Goal: Find specific page/section: Find specific page/section

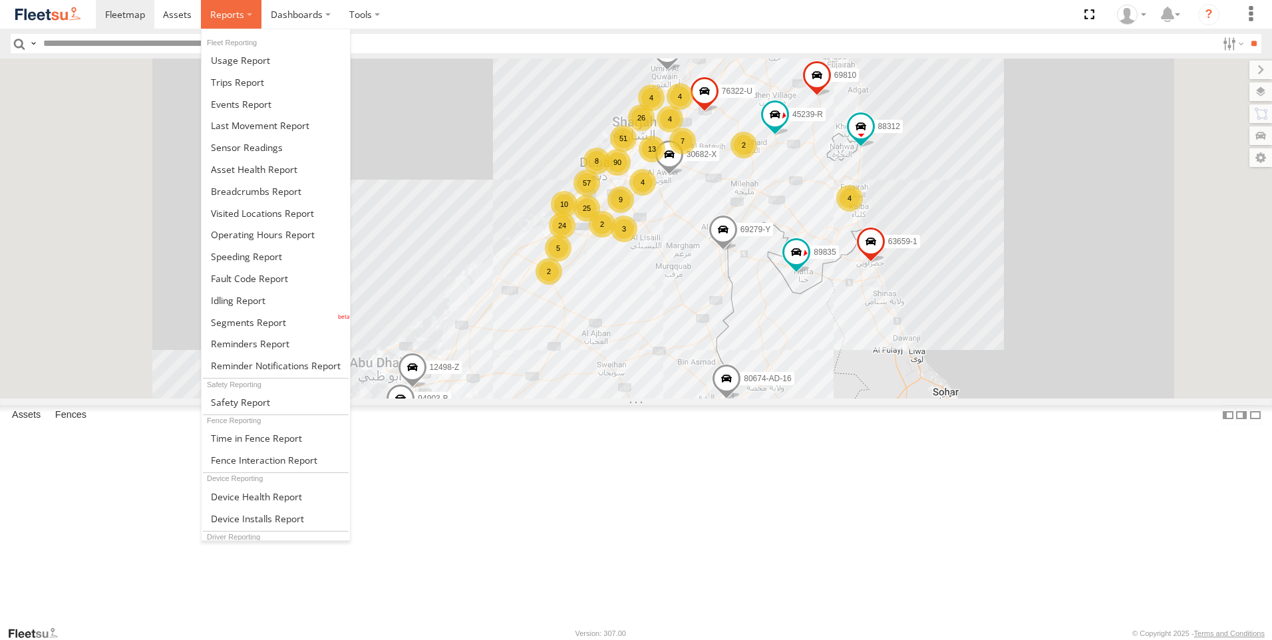
click at [239, 17] on span at bounding box center [227, 14] width 34 height 13
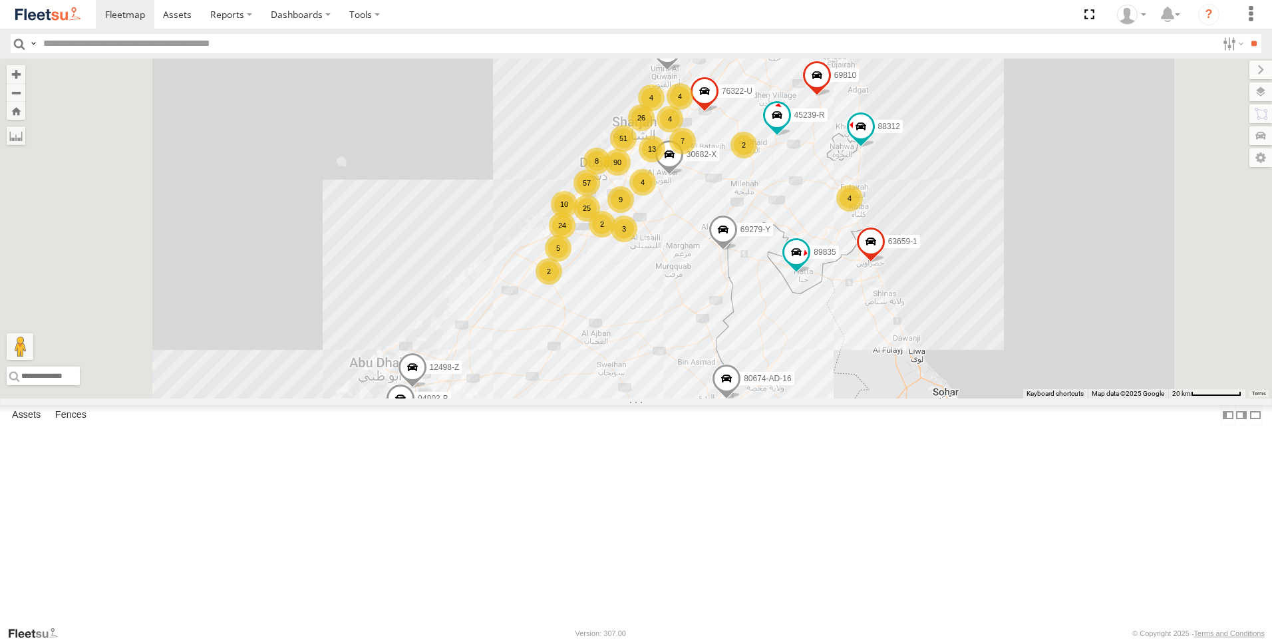
drag, startPoint x: 274, startPoint y: 345, endPoint x: 404, endPoint y: 37, distance: 333.6
click at [404, 37] on input "text" at bounding box center [627, 43] width 1179 height 19
click at [287, 21] on label "Dashboards" at bounding box center [300, 14] width 79 height 29
click at [470, 35] on input "text" at bounding box center [627, 43] width 1179 height 19
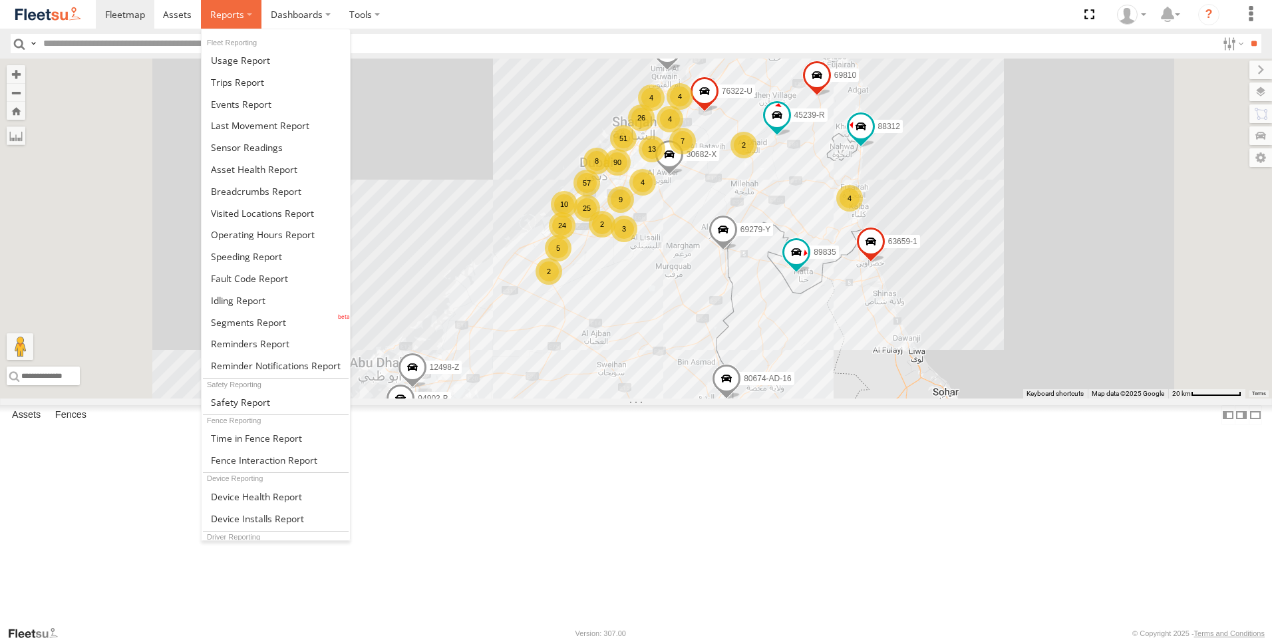
click at [229, 25] on label at bounding box center [231, 14] width 61 height 29
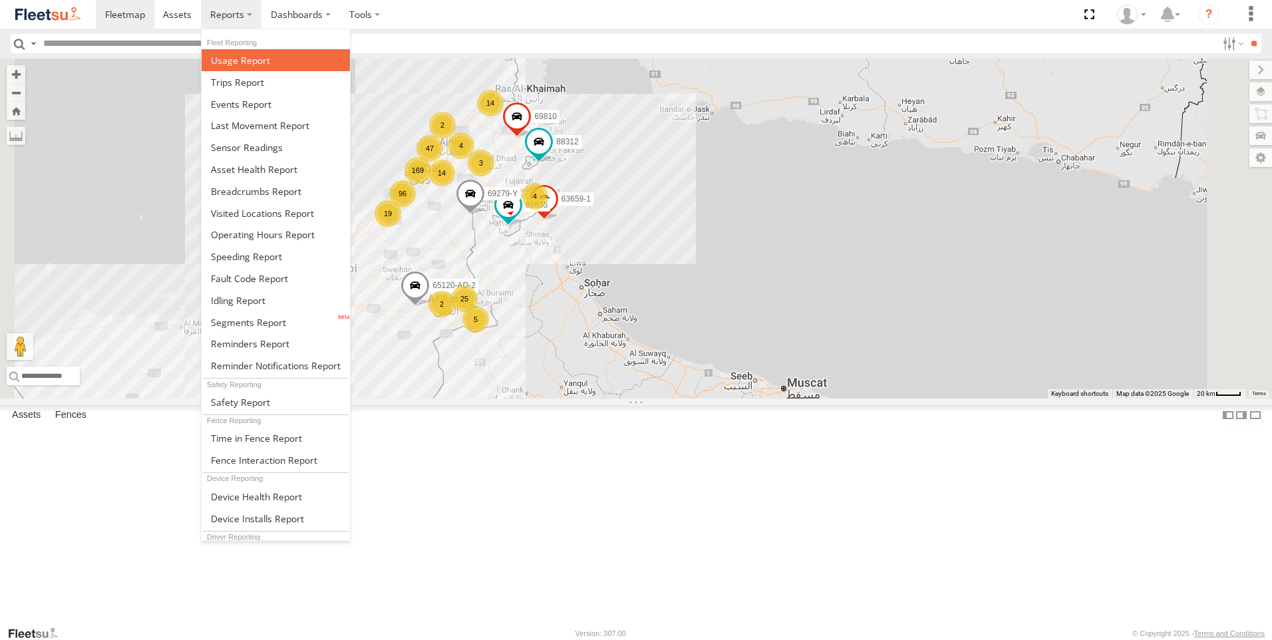
click at [271, 59] on link at bounding box center [276, 60] width 148 height 22
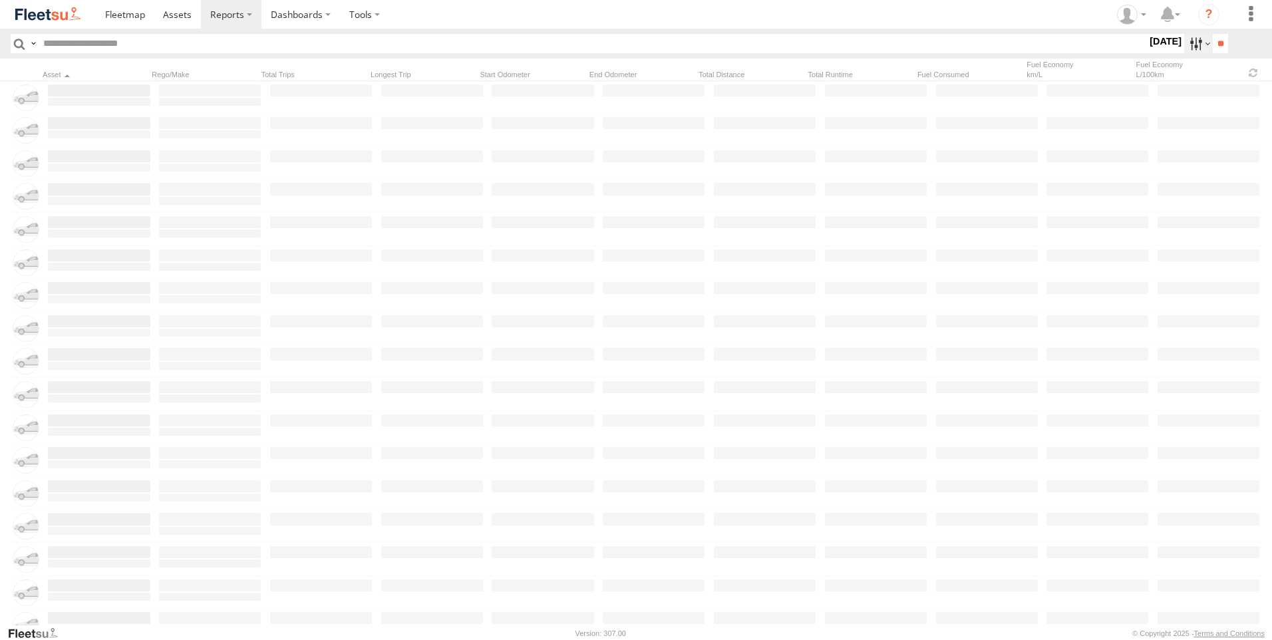
click at [1184, 38] on label at bounding box center [1198, 43] width 29 height 19
click at [0, 0] on span "AAN Branch" at bounding box center [0, 0] width 0 height 0
click at [0, 0] on label "Alquoz Branch" at bounding box center [0, 0] width 0 height 0
click at [0, 0] on span "Aramex Mofaic branch-[GEOGRAPHIC_DATA]" at bounding box center [0, 0] width 0 height 0
click at [0, 0] on span "Aramex Umm Ramool" at bounding box center [0, 0] width 0 height 0
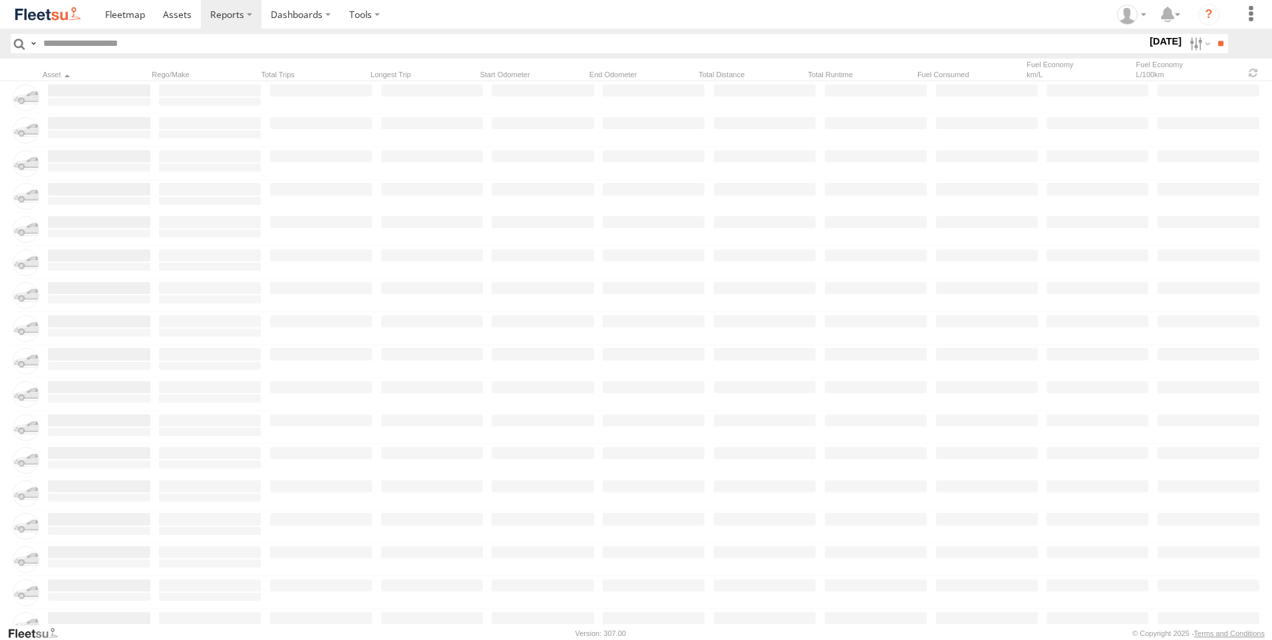
click at [0, 0] on span "COURT DXB - GOP" at bounding box center [0, 0] width 0 height 0
click at [0, 0] on span "RAK Branch" at bounding box center [0, 0] width 0 height 0
click at [0, 0] on span "Sharjah Branch" at bounding box center [0, 0] width 0 height 0
click at [0, 0] on label at bounding box center [0, 0] width 0 height 0
click at [1216, 43] on input "**" at bounding box center [1220, 43] width 15 height 19
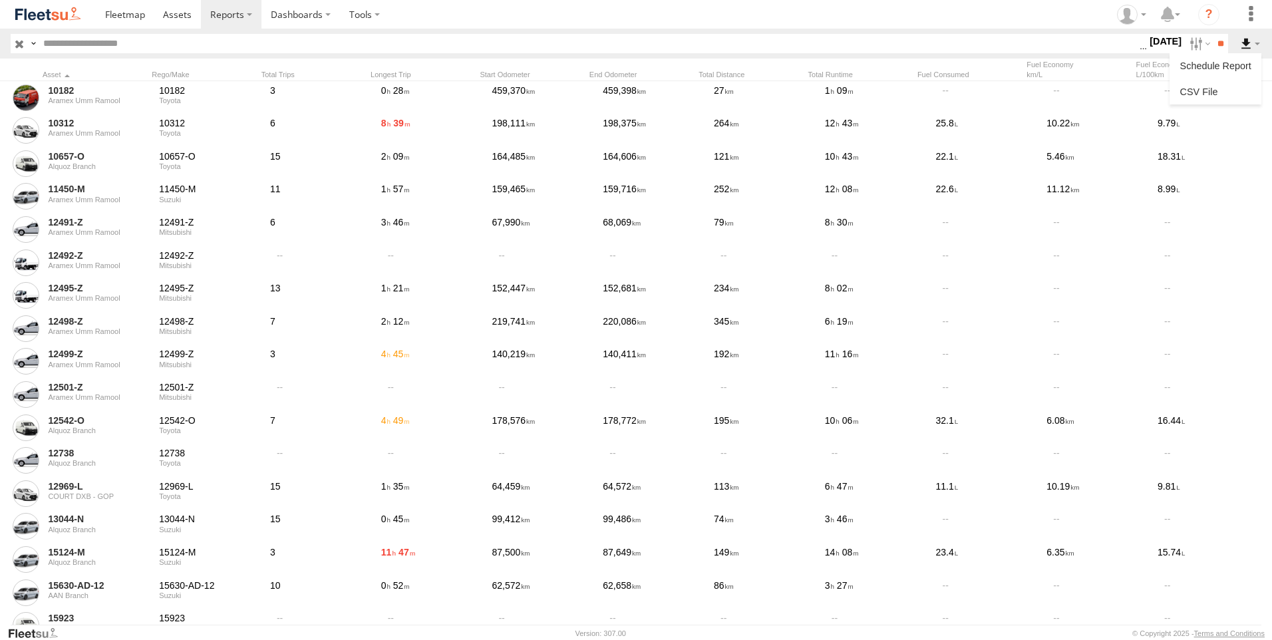
click at [1243, 49] on label at bounding box center [1250, 43] width 23 height 19
click at [1225, 86] on link at bounding box center [1215, 92] width 81 height 20
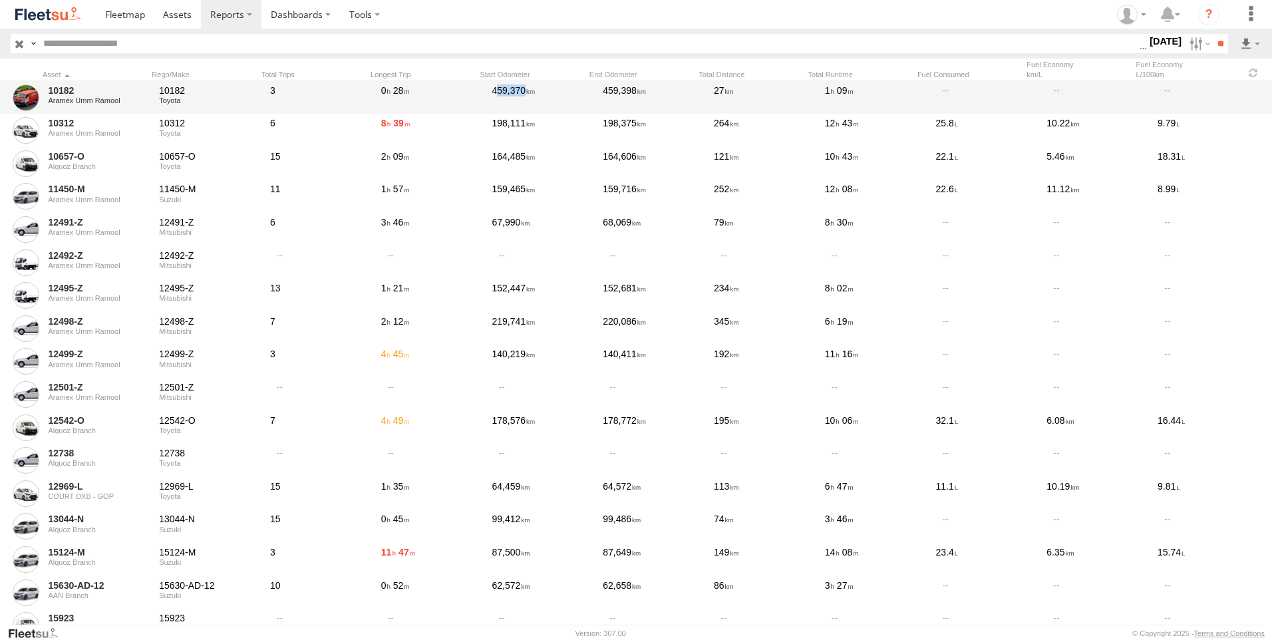
drag, startPoint x: 494, startPoint y: 94, endPoint x: 552, endPoint y: 93, distance: 57.9
click at [552, 93] on div "459,370" at bounding box center [543, 97] width 106 height 31
drag, startPoint x: 552, startPoint y: 93, endPoint x: 647, endPoint y: 92, distance: 95.1
click at [647, 92] on div "459,398" at bounding box center [654, 97] width 106 height 31
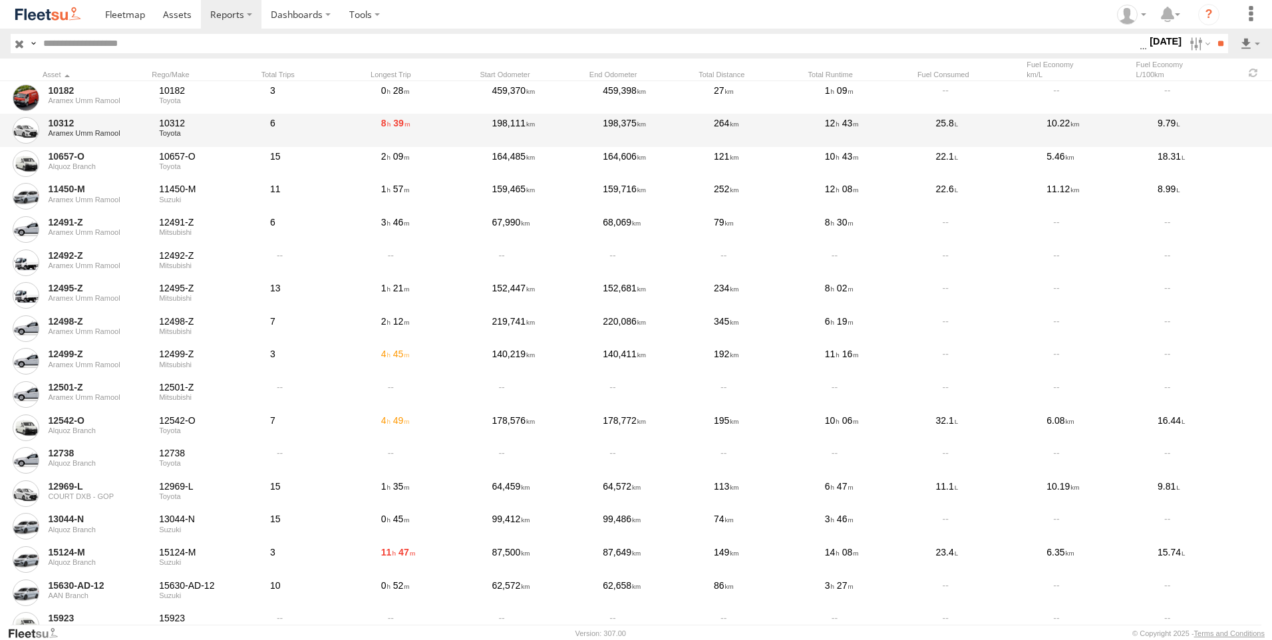
drag, startPoint x: 647, startPoint y: 92, endPoint x: 651, endPoint y: 114, distance: 21.7
click at [651, 114] on div "10312 Aramex Umm Ramool 10312 Toyota 6 8 39 198,111 198,375 264 12 43 25.8 10.2…" at bounding box center [636, 130] width 1272 height 33
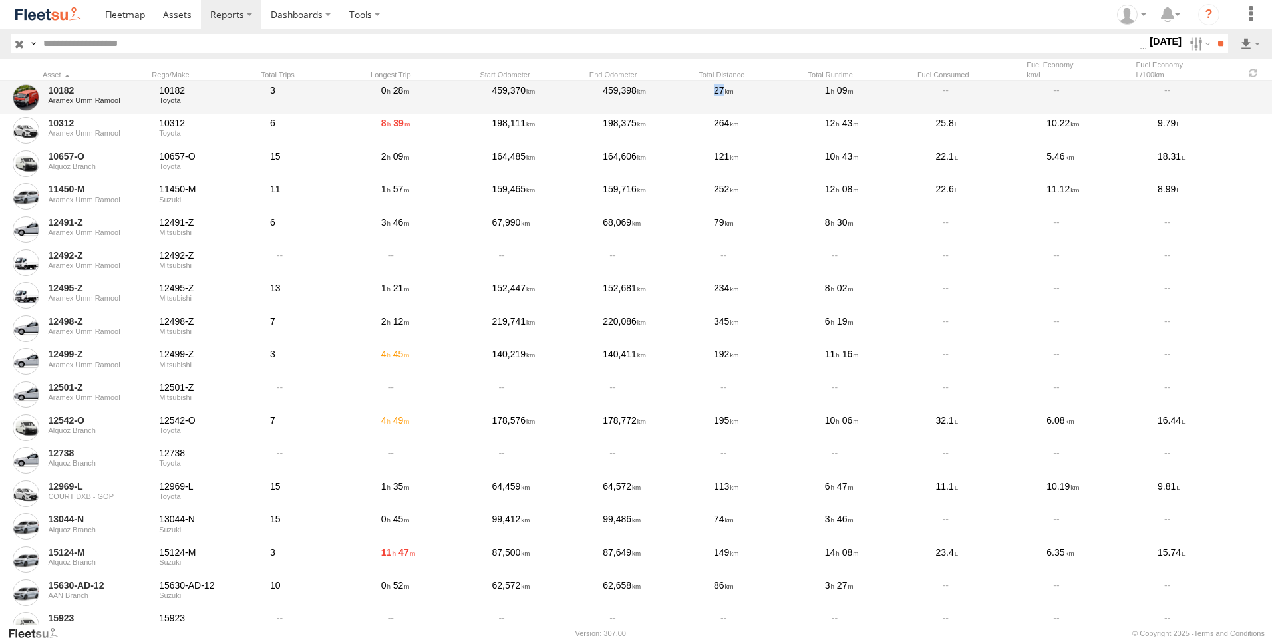
drag, startPoint x: 712, startPoint y: 93, endPoint x: 740, endPoint y: 94, distance: 27.3
click at [740, 94] on div "27" at bounding box center [765, 97] width 106 height 31
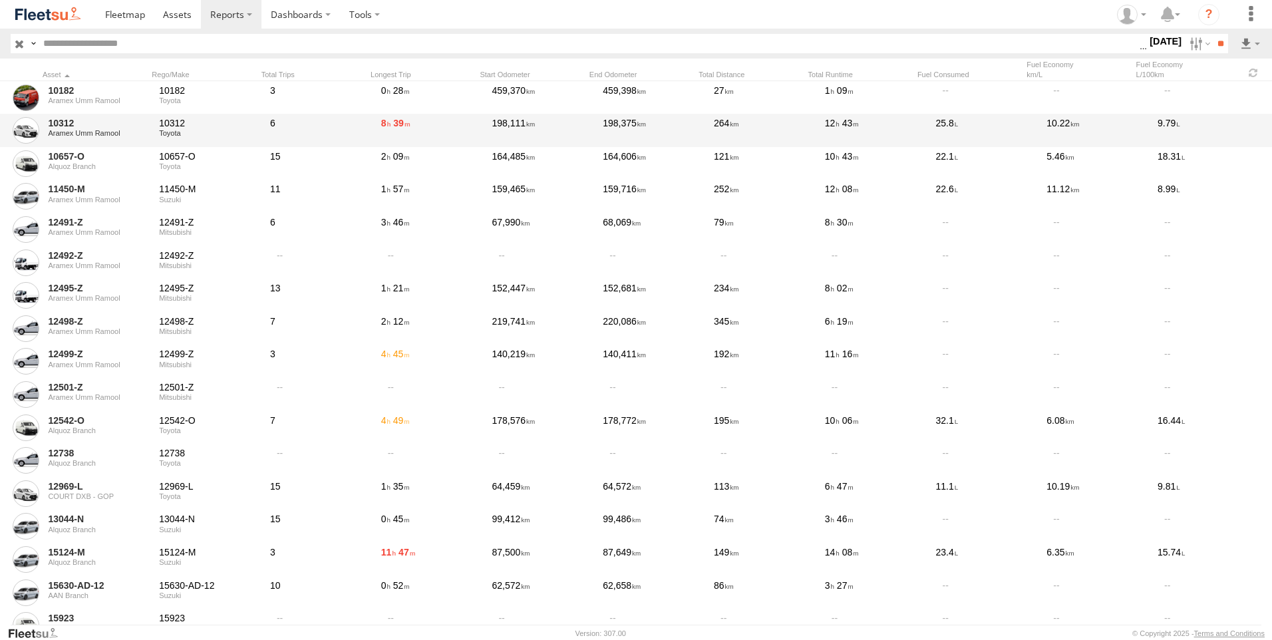
drag, startPoint x: 740, startPoint y: 94, endPoint x: 751, endPoint y: 128, distance: 35.8
click at [745, 116] on div "264" at bounding box center [765, 130] width 106 height 31
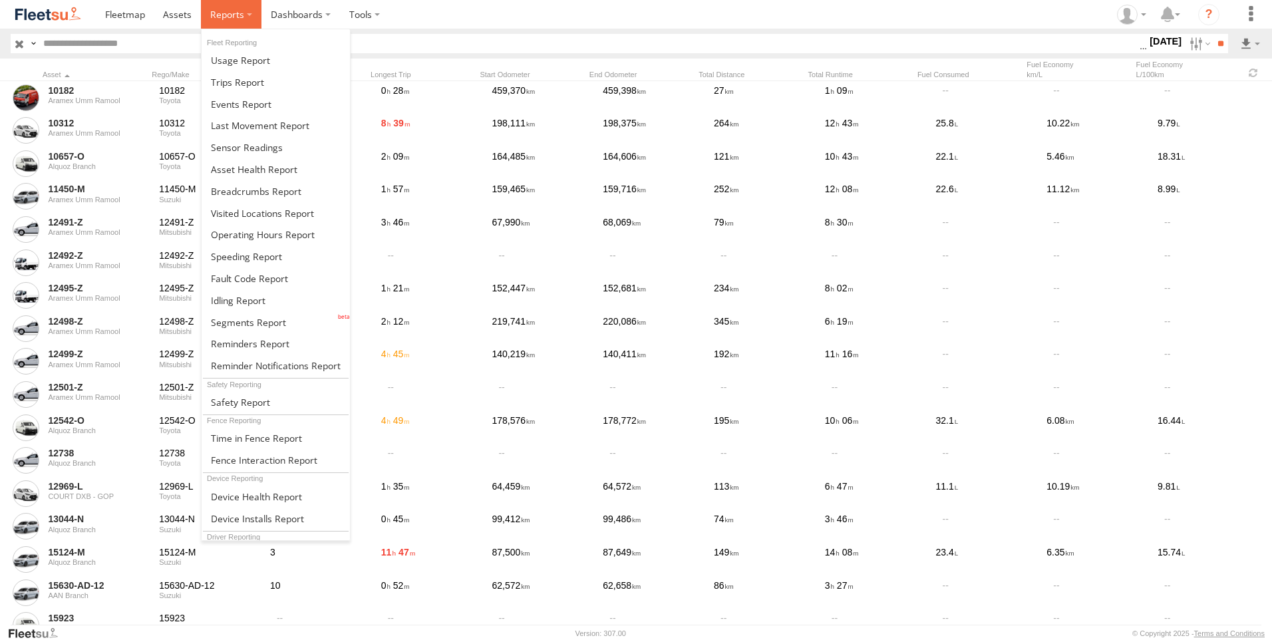
click at [247, 7] on label at bounding box center [231, 14] width 61 height 29
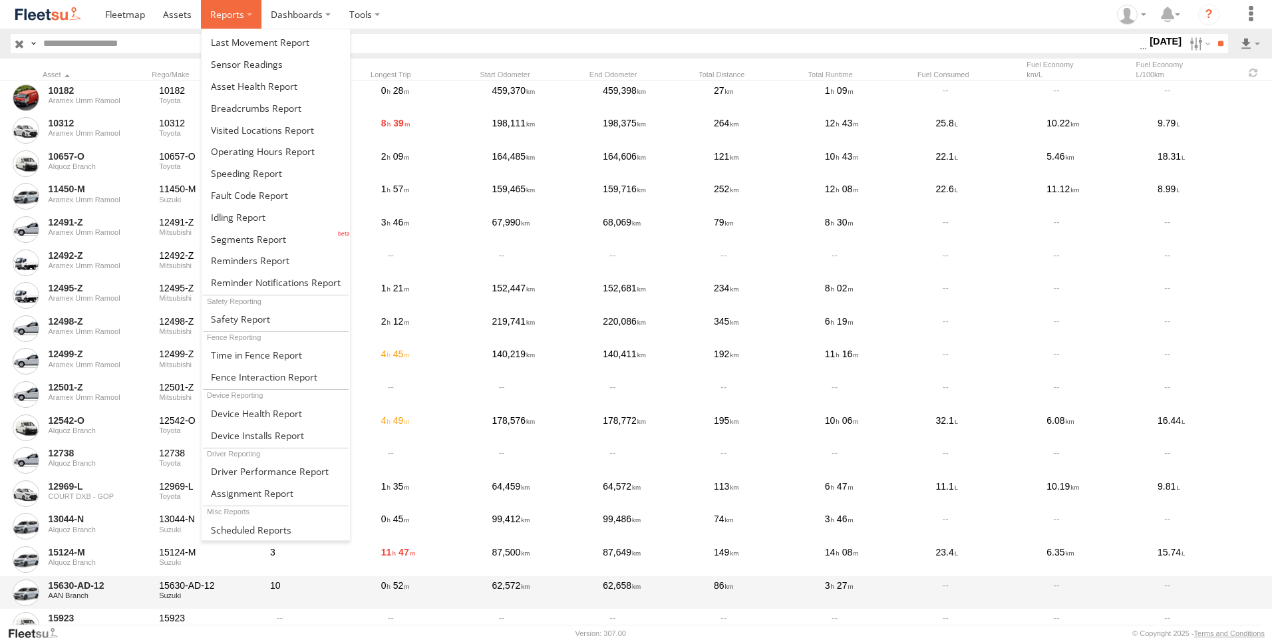
scroll to position [67, 0]
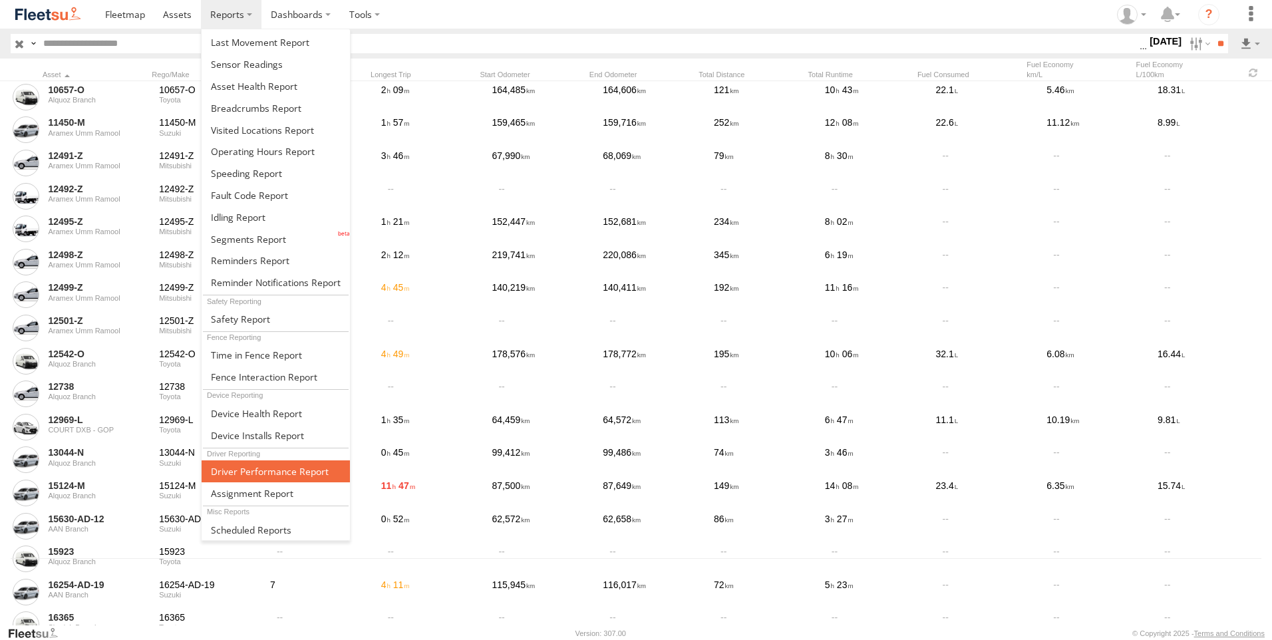
click at [283, 474] on span at bounding box center [270, 471] width 118 height 13
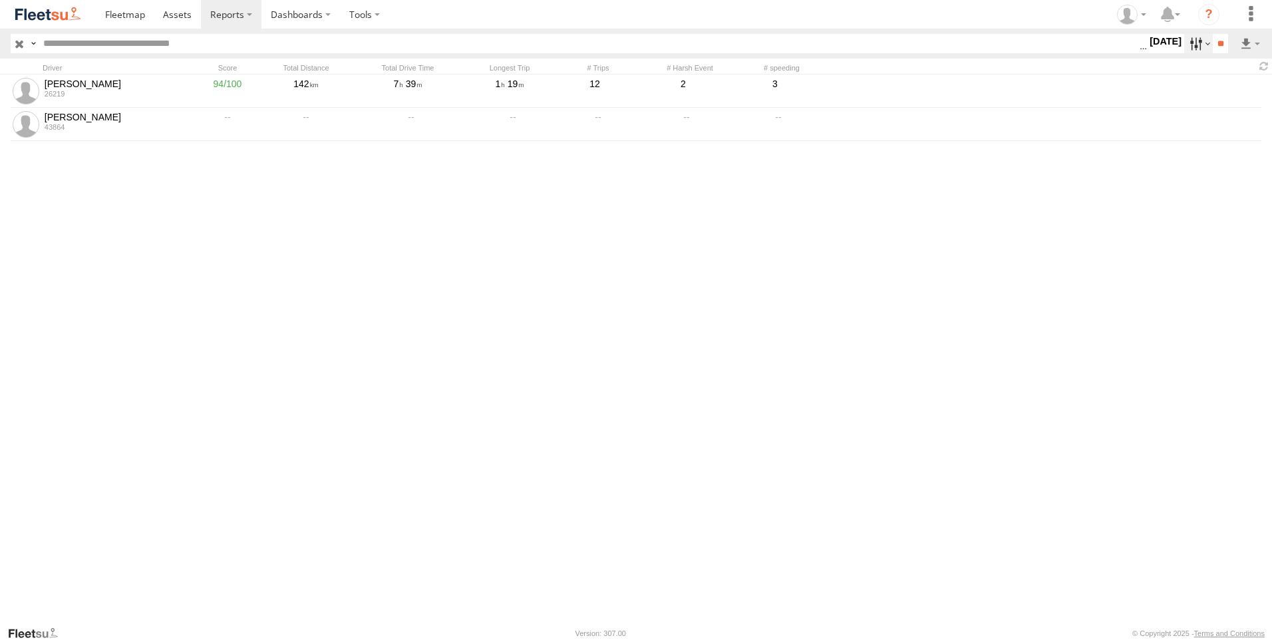
click at [1187, 43] on label at bounding box center [1198, 43] width 29 height 19
click at [0, 0] on span "DXB" at bounding box center [0, 0] width 0 height 0
click at [0, 0] on label at bounding box center [0, 0] width 0 height 0
click at [1244, 41] on label at bounding box center [1250, 43] width 23 height 19
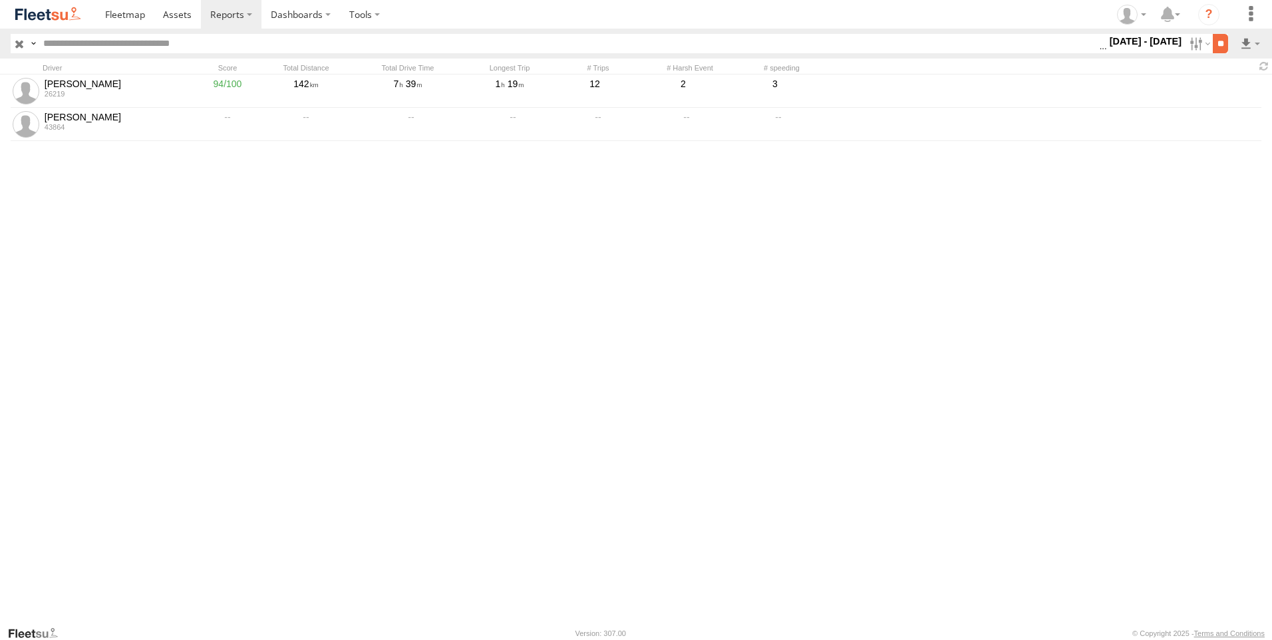
click at [1222, 47] on input "**" at bounding box center [1220, 43] width 15 height 19
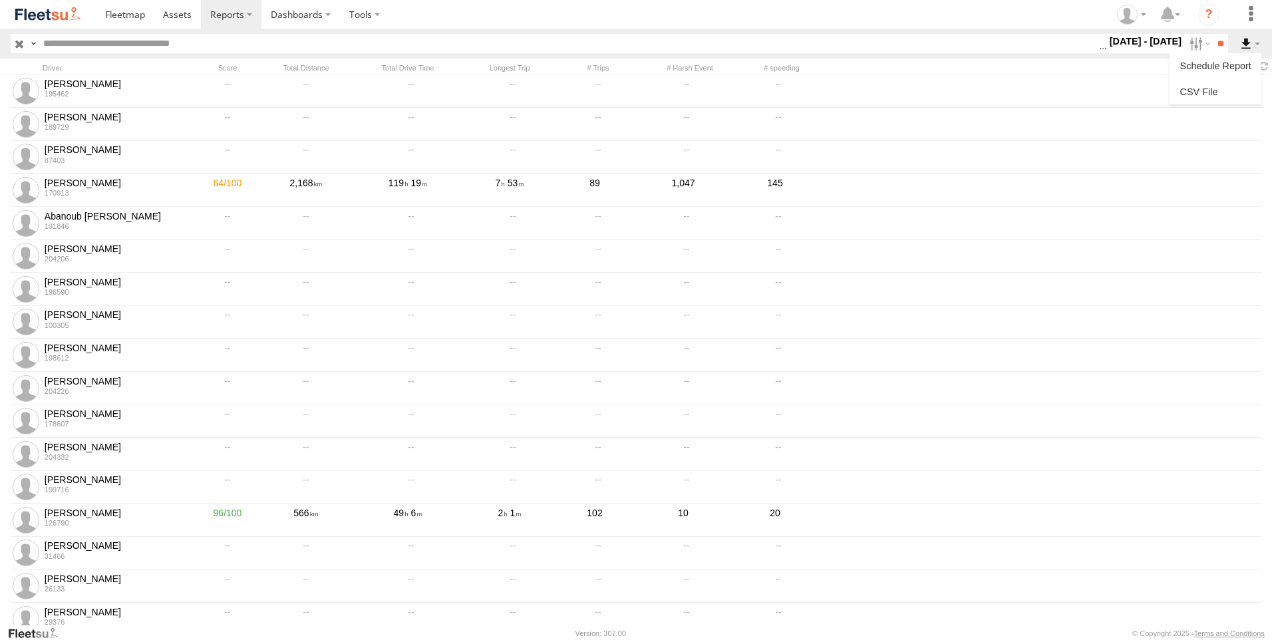
click at [1252, 42] on label at bounding box center [1250, 43] width 23 height 19
click at [1220, 88] on link at bounding box center [1215, 92] width 81 height 20
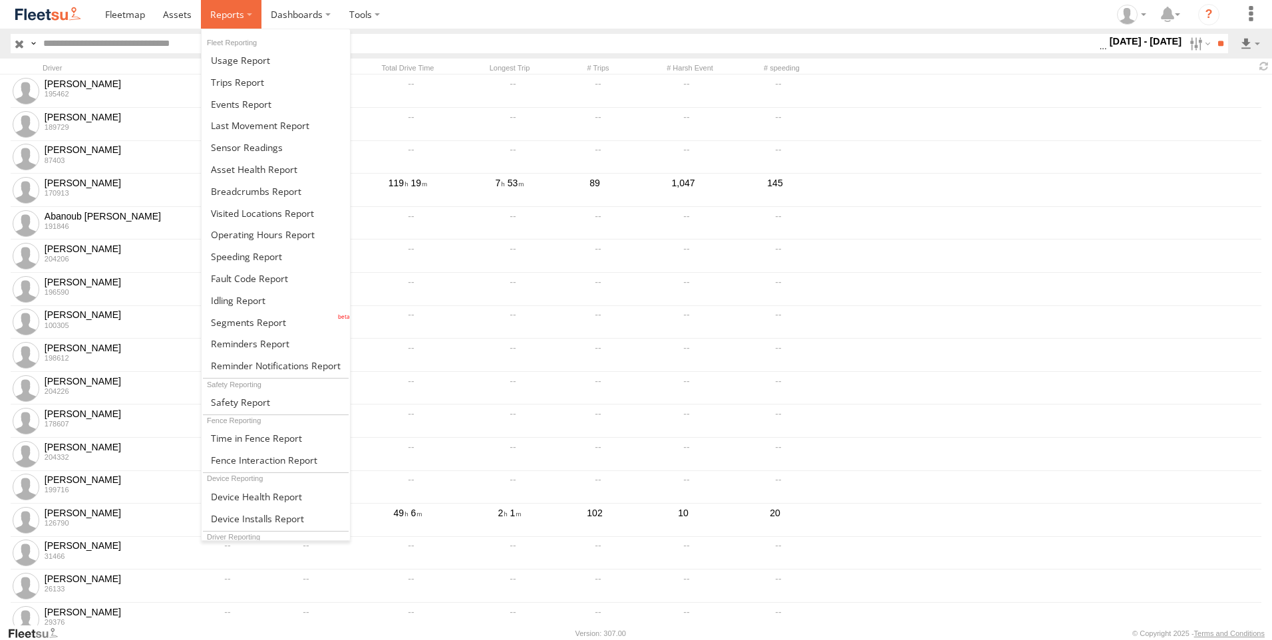
click at [245, 14] on label at bounding box center [231, 14] width 61 height 29
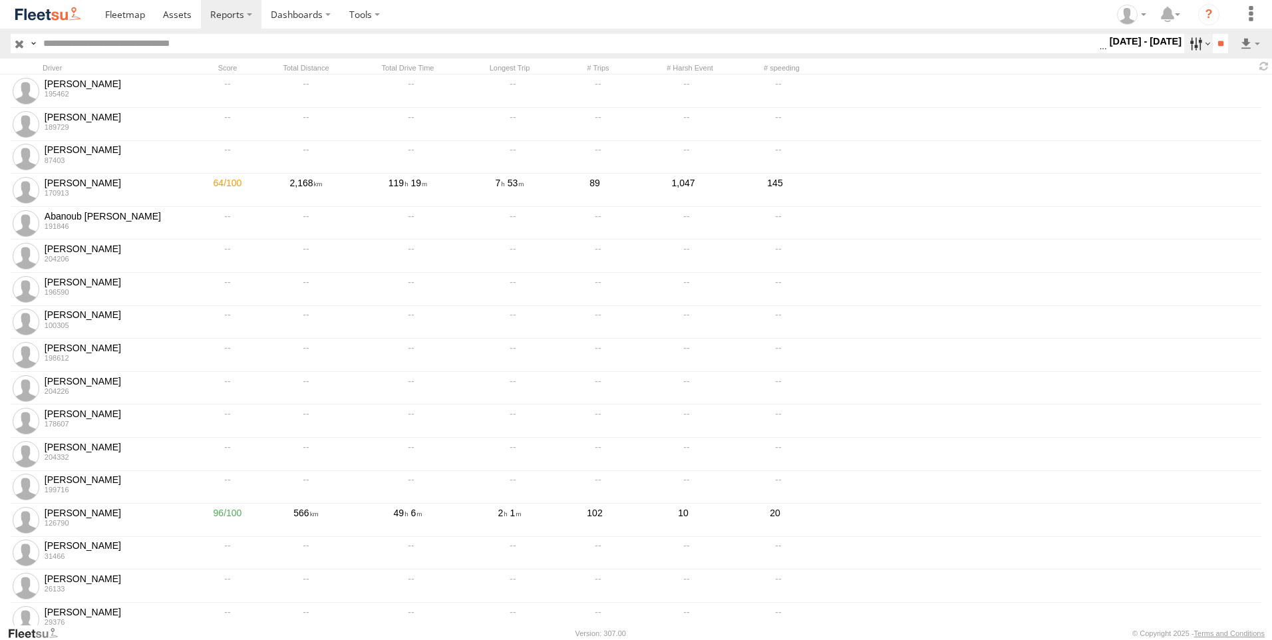
click at [1184, 44] on label at bounding box center [1198, 43] width 29 height 19
click at [0, 0] on span "Adminstration Team- DLC" at bounding box center [0, 0] width 0 height 0
click at [0, 0] on div "Defleeted Vehicles DXB" at bounding box center [0, 0] width 0 height 0
click at [0, 0] on span "Defleeted Vehicles DXB" at bounding box center [0, 0] width 0 height 0
click at [0, 0] on span "Dubai Express Hub" at bounding box center [0, 0] width 0 height 0
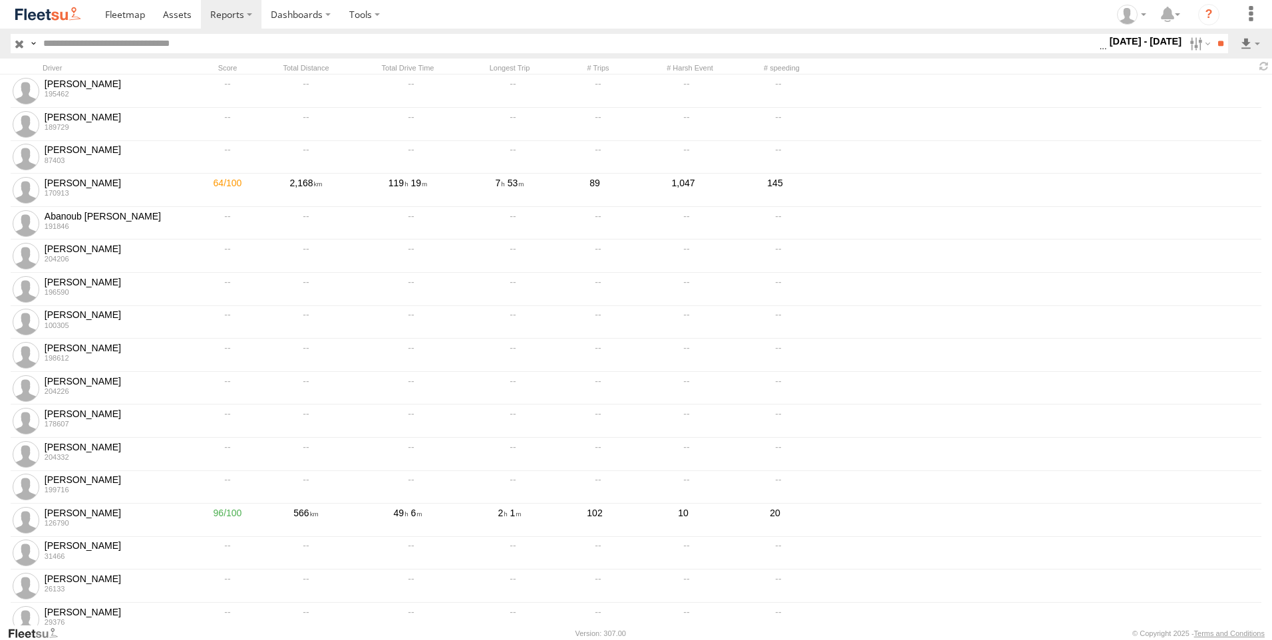
click at [0, 0] on div "S M T W T F S" at bounding box center [0, 0] width 0 height 0
click at [0, 0] on label at bounding box center [0, 0] width 0 height 0
click at [1213, 49] on input "**" at bounding box center [1220, 43] width 15 height 19
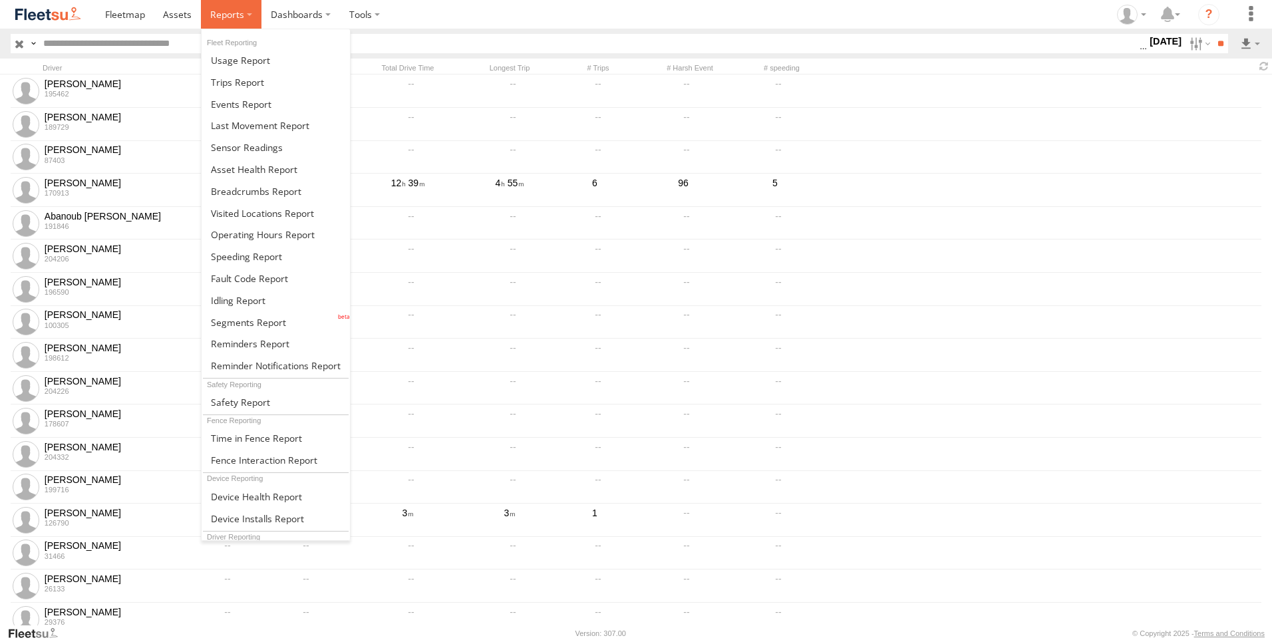
click at [241, 13] on span at bounding box center [227, 14] width 34 height 13
click at [256, 93] on link at bounding box center [276, 104] width 148 height 22
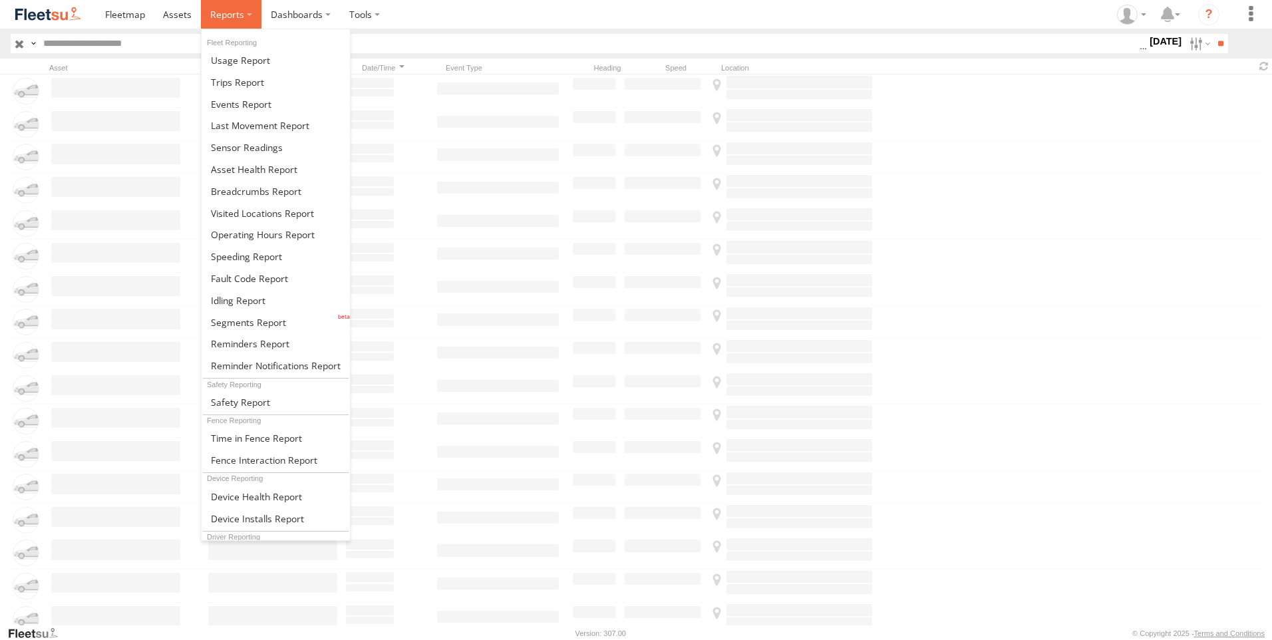
click at [226, 17] on span at bounding box center [227, 14] width 34 height 13
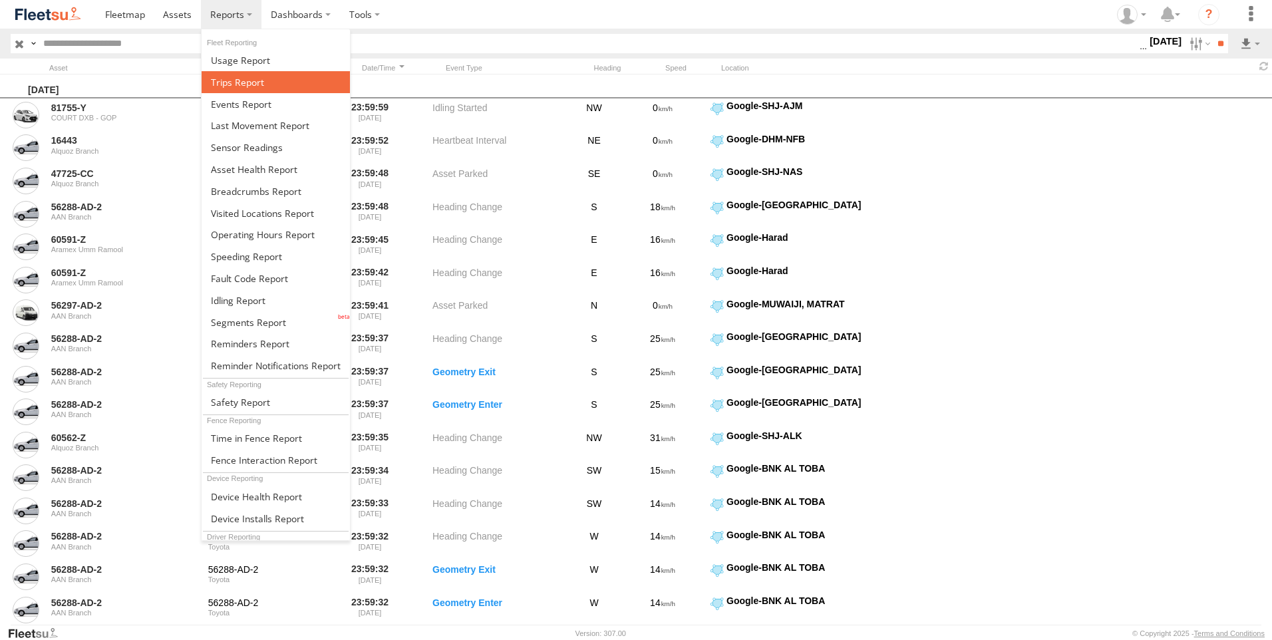
click at [242, 82] on span at bounding box center [237, 82] width 53 height 13
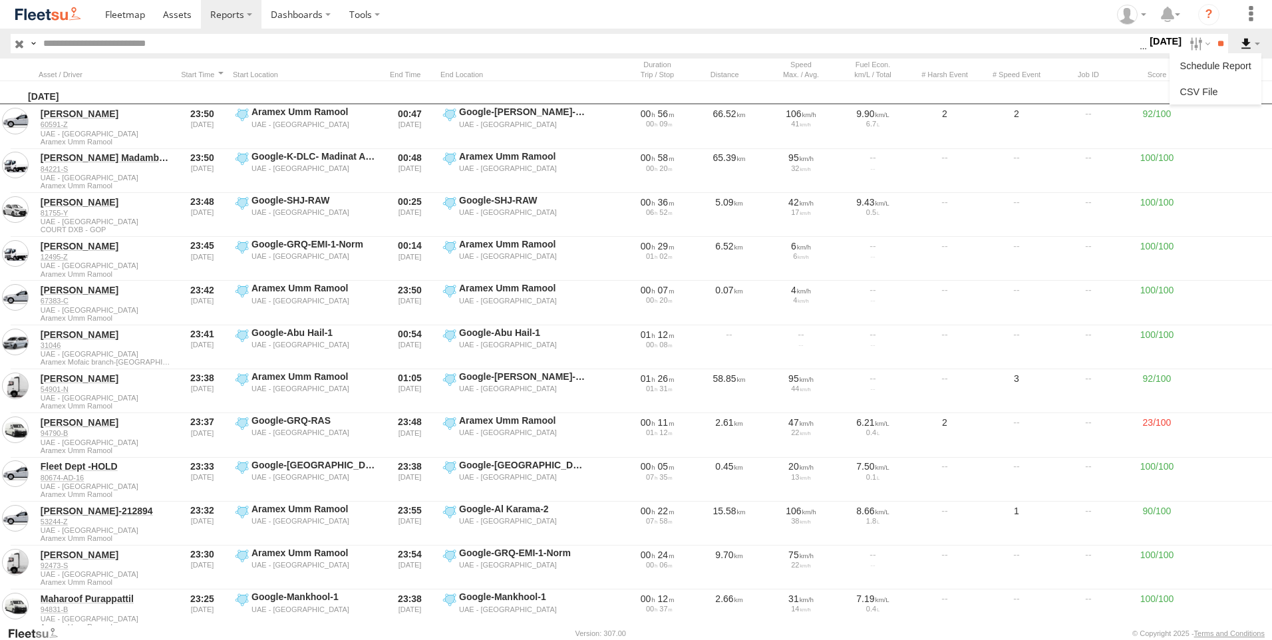
click at [1239, 52] on label at bounding box center [1250, 43] width 23 height 19
click at [1222, 91] on link at bounding box center [1215, 92] width 81 height 20
click at [1194, 45] on label at bounding box center [1198, 43] width 29 height 19
click at [1219, 45] on input "**" at bounding box center [1220, 43] width 15 height 19
click at [1250, 40] on label at bounding box center [1250, 43] width 23 height 19
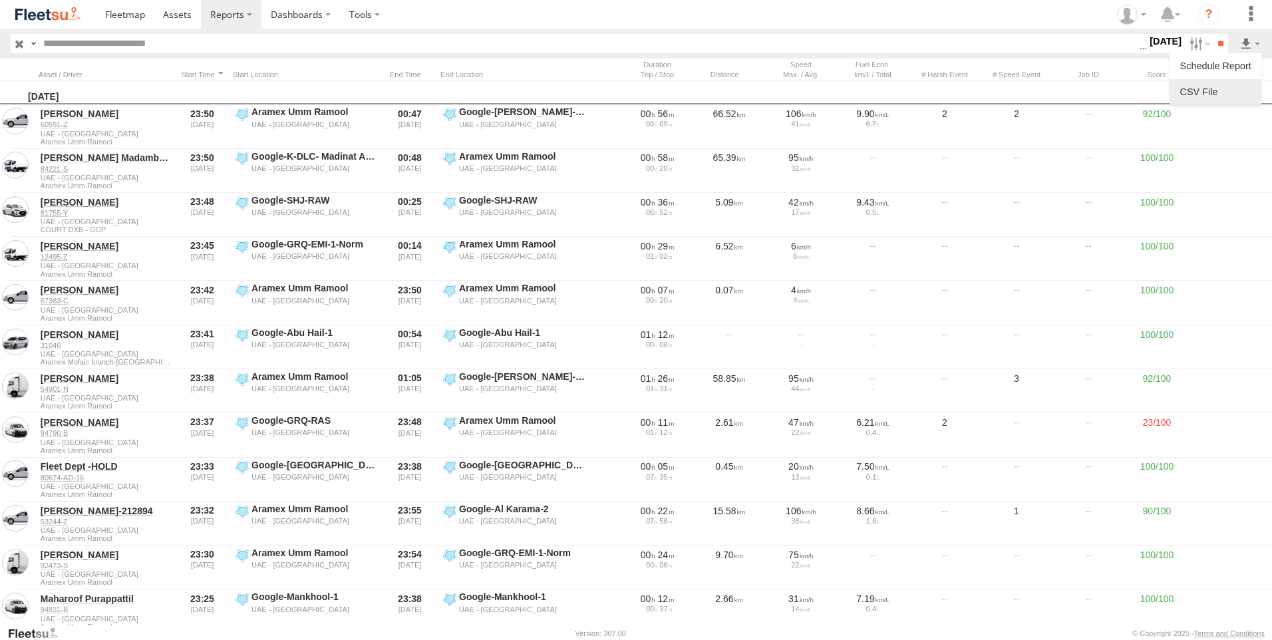
click at [1208, 85] on link at bounding box center [1215, 92] width 81 height 20
click at [166, 16] on span at bounding box center [177, 14] width 29 height 13
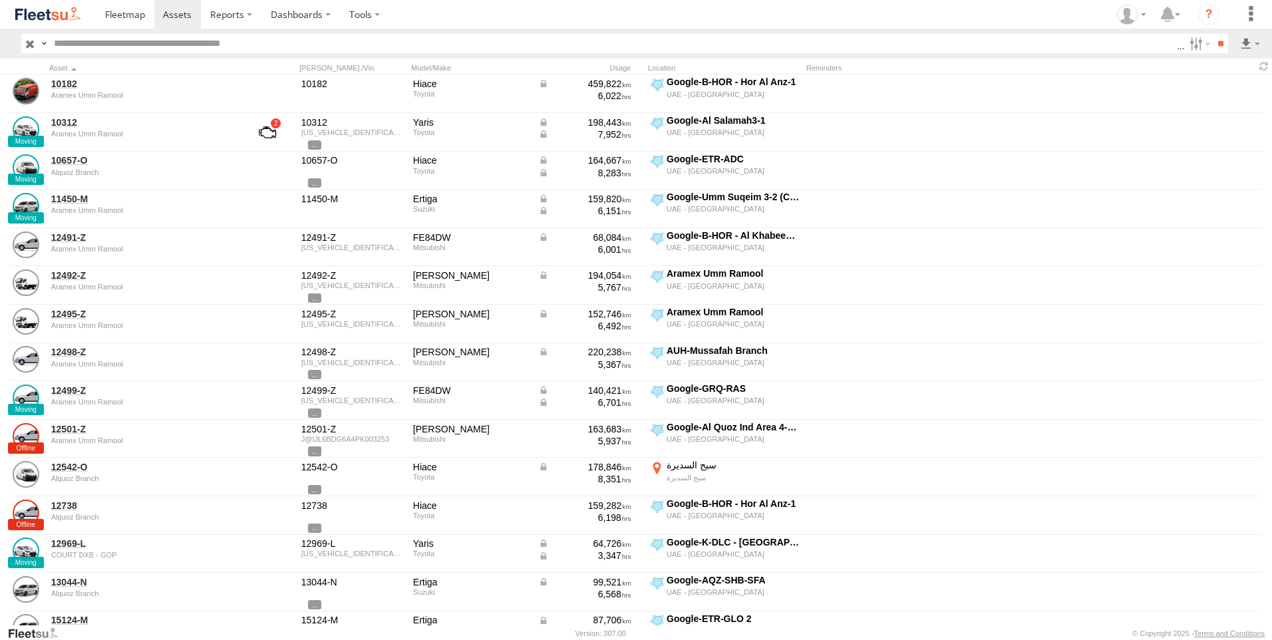
click at [196, 41] on input "text" at bounding box center [613, 43] width 1128 height 19
paste input "*****"
type input "*****"
click at [1213, 34] on input "**" at bounding box center [1220, 43] width 15 height 19
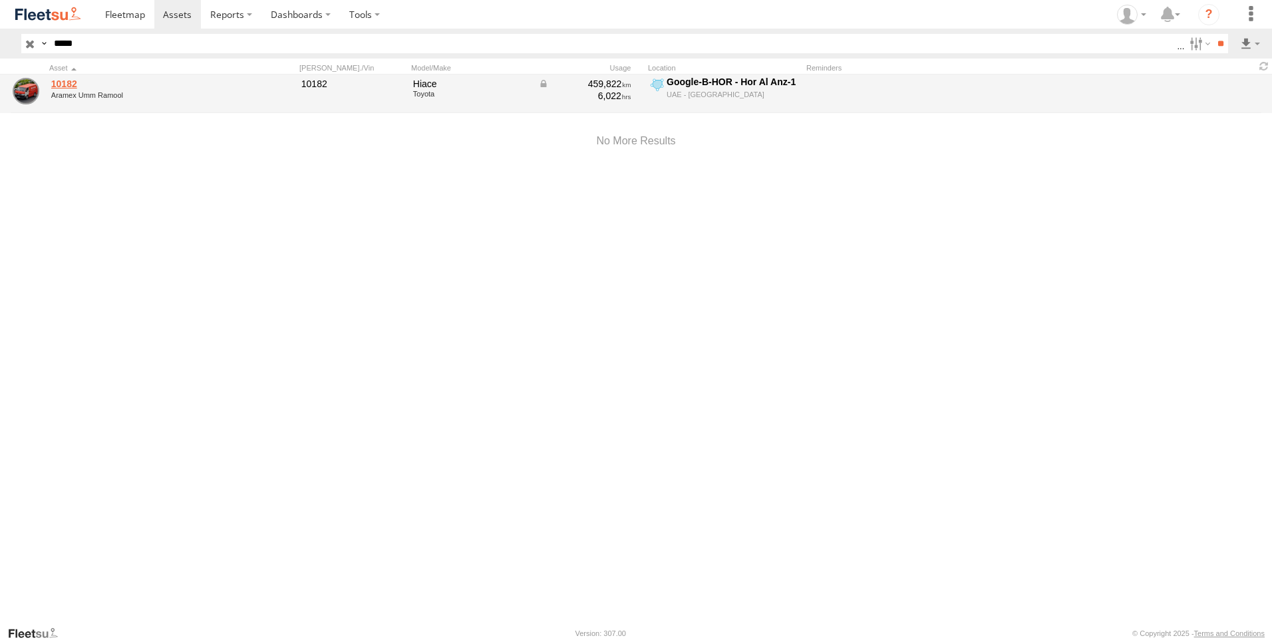
click at [88, 80] on link "10182" at bounding box center [142, 84] width 182 height 12
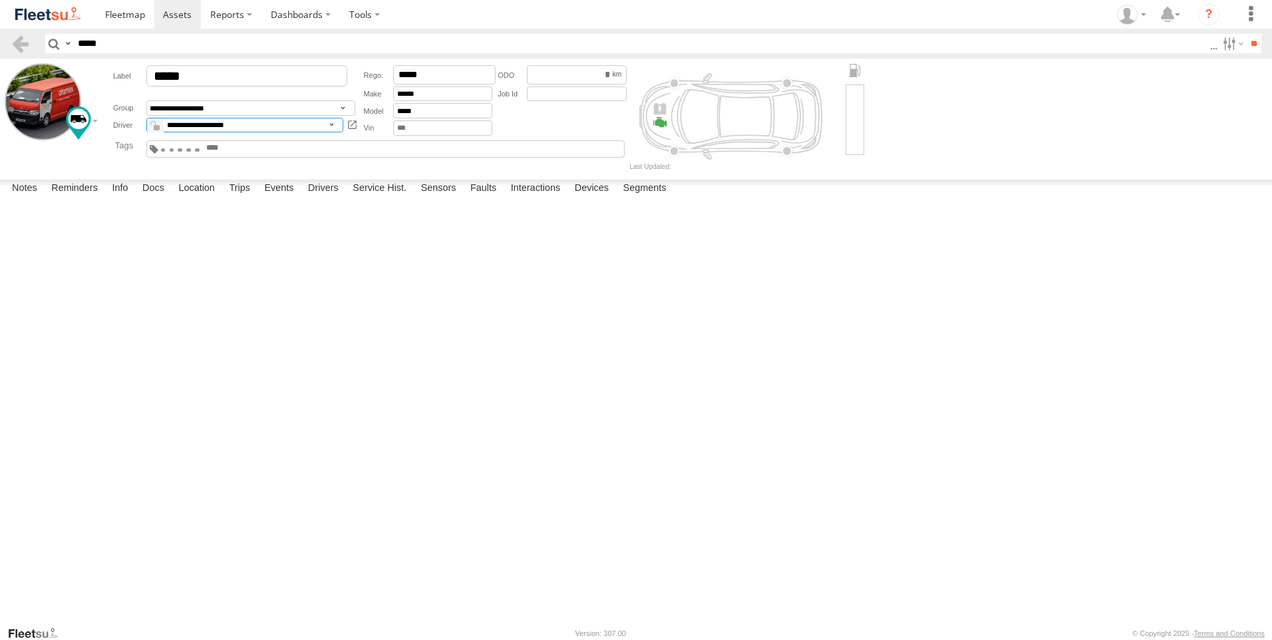
click at [186, 125] on select "**********" at bounding box center [245, 125] width 198 height 15
